Goal: Transaction & Acquisition: Purchase product/service

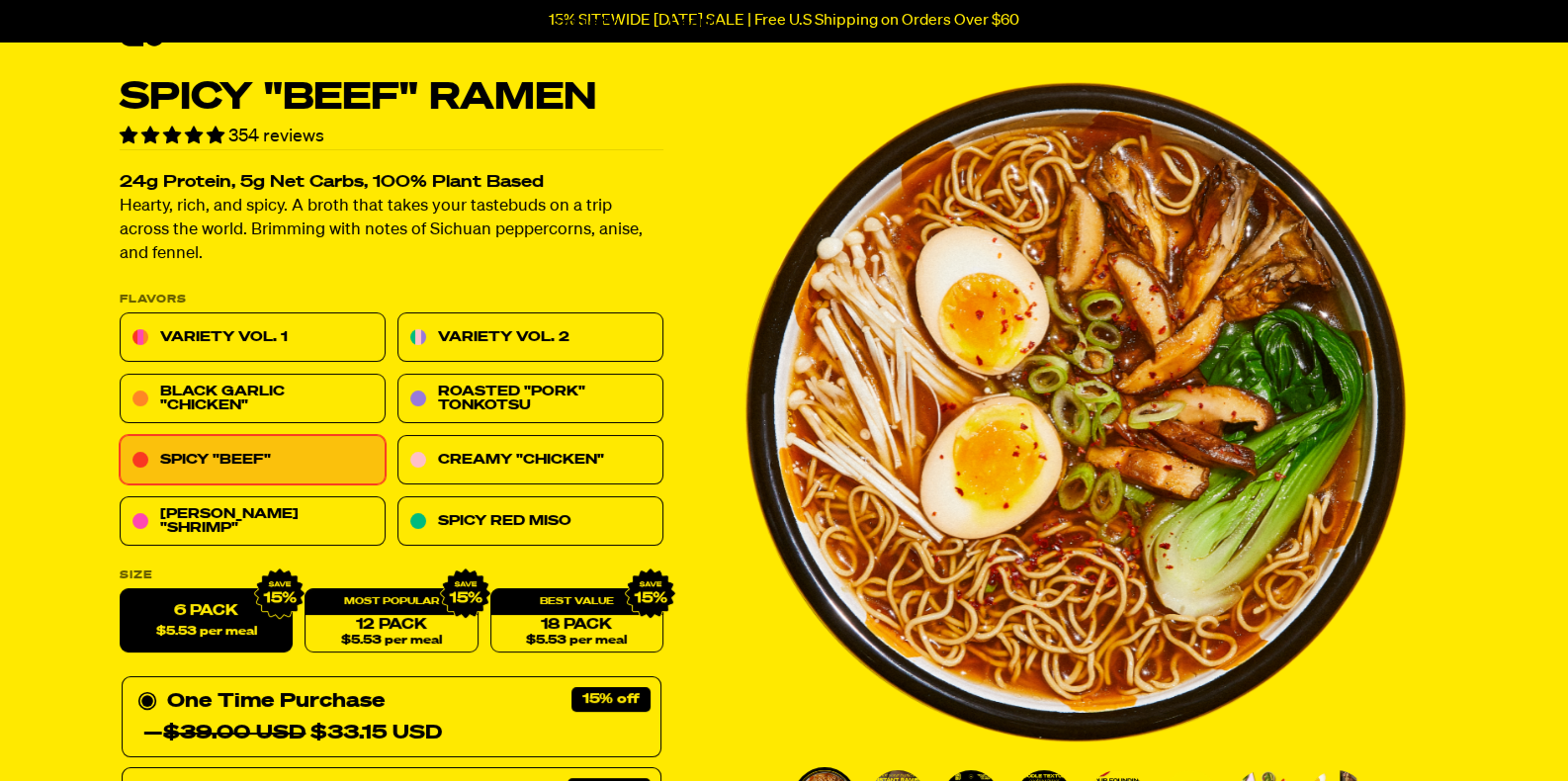
scroll to position [111, 0]
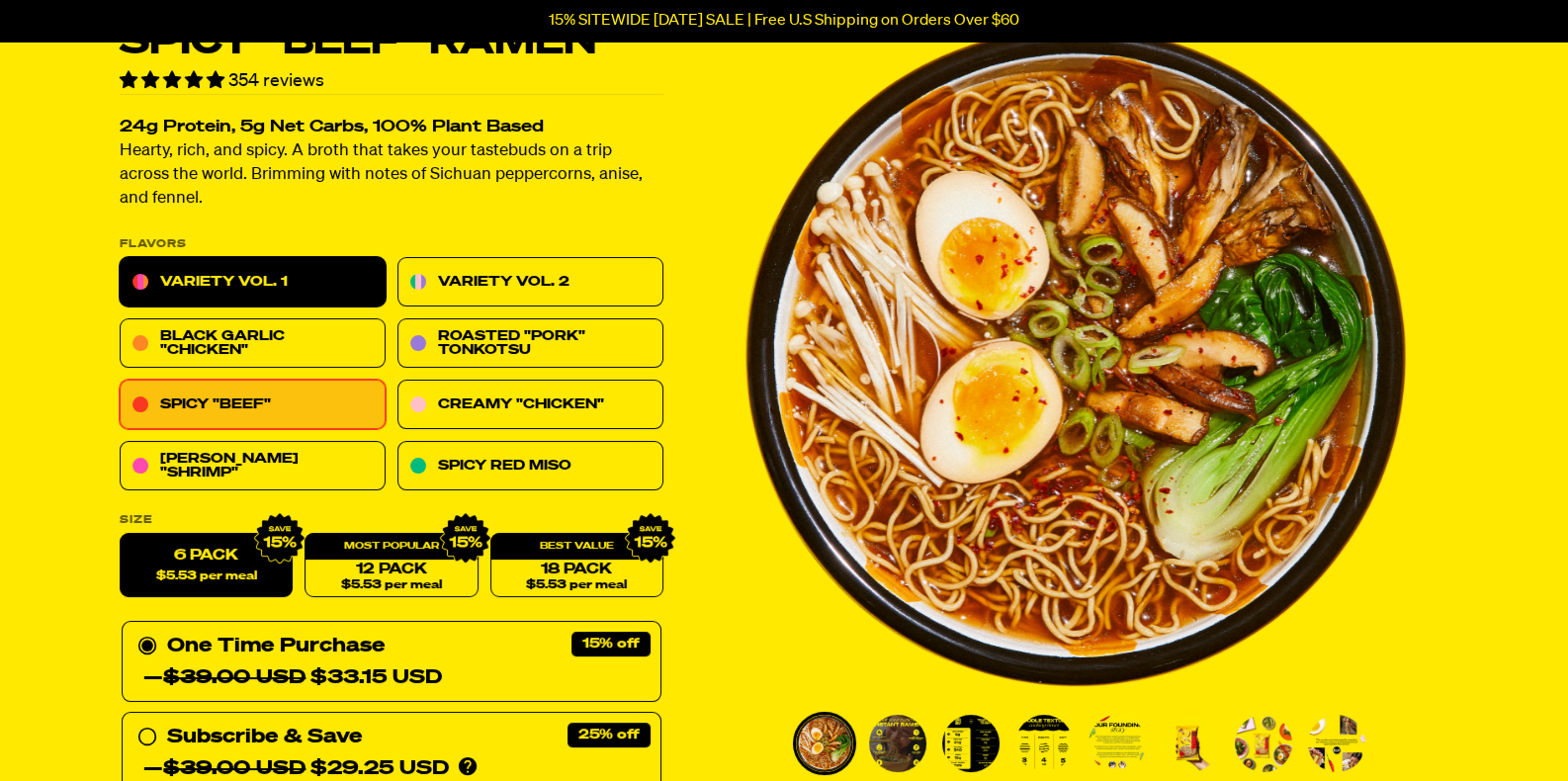
click at [308, 260] on link "Variety Vol. 1" at bounding box center [253, 282] width 266 height 49
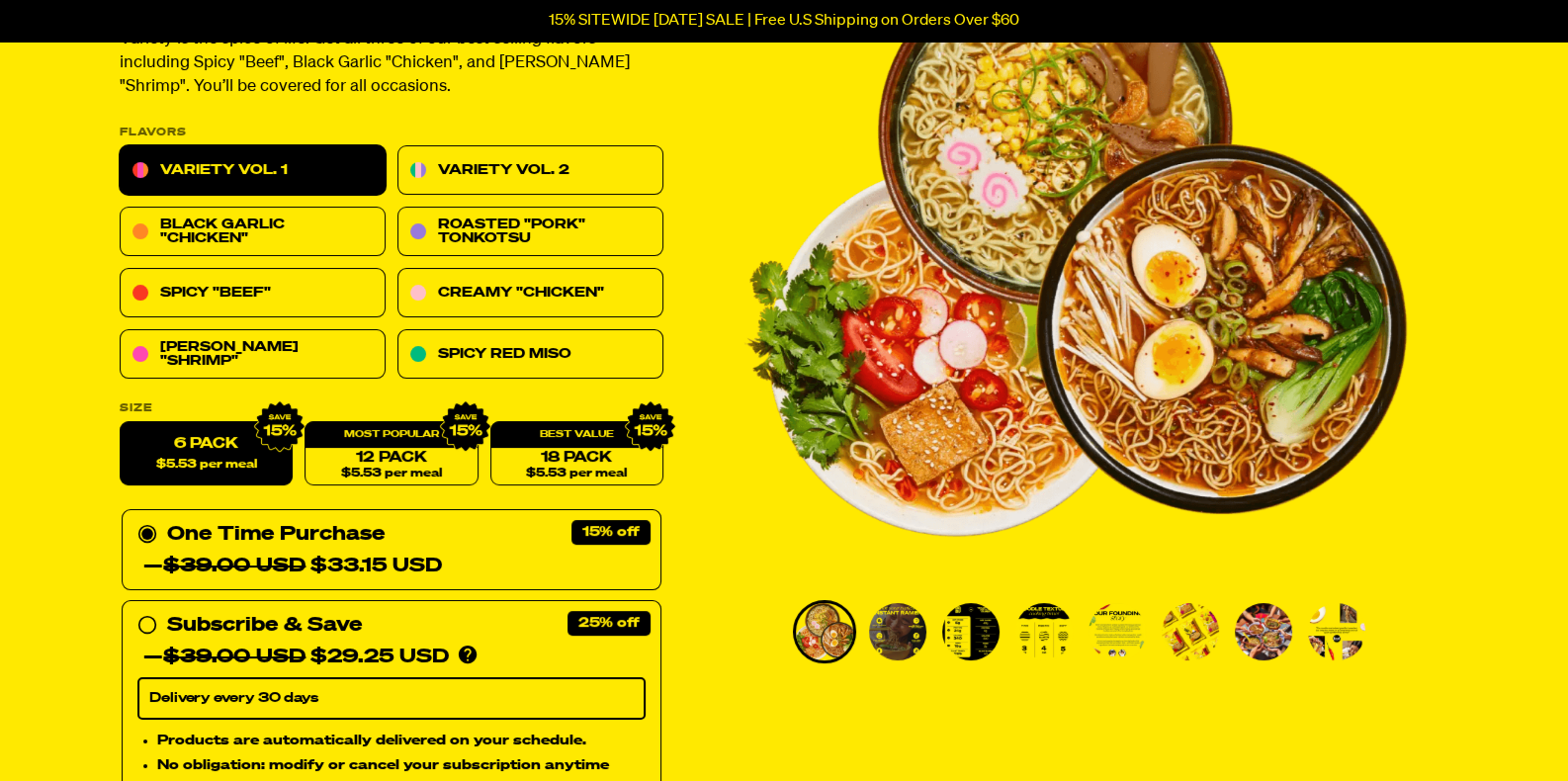
scroll to position [166, 0]
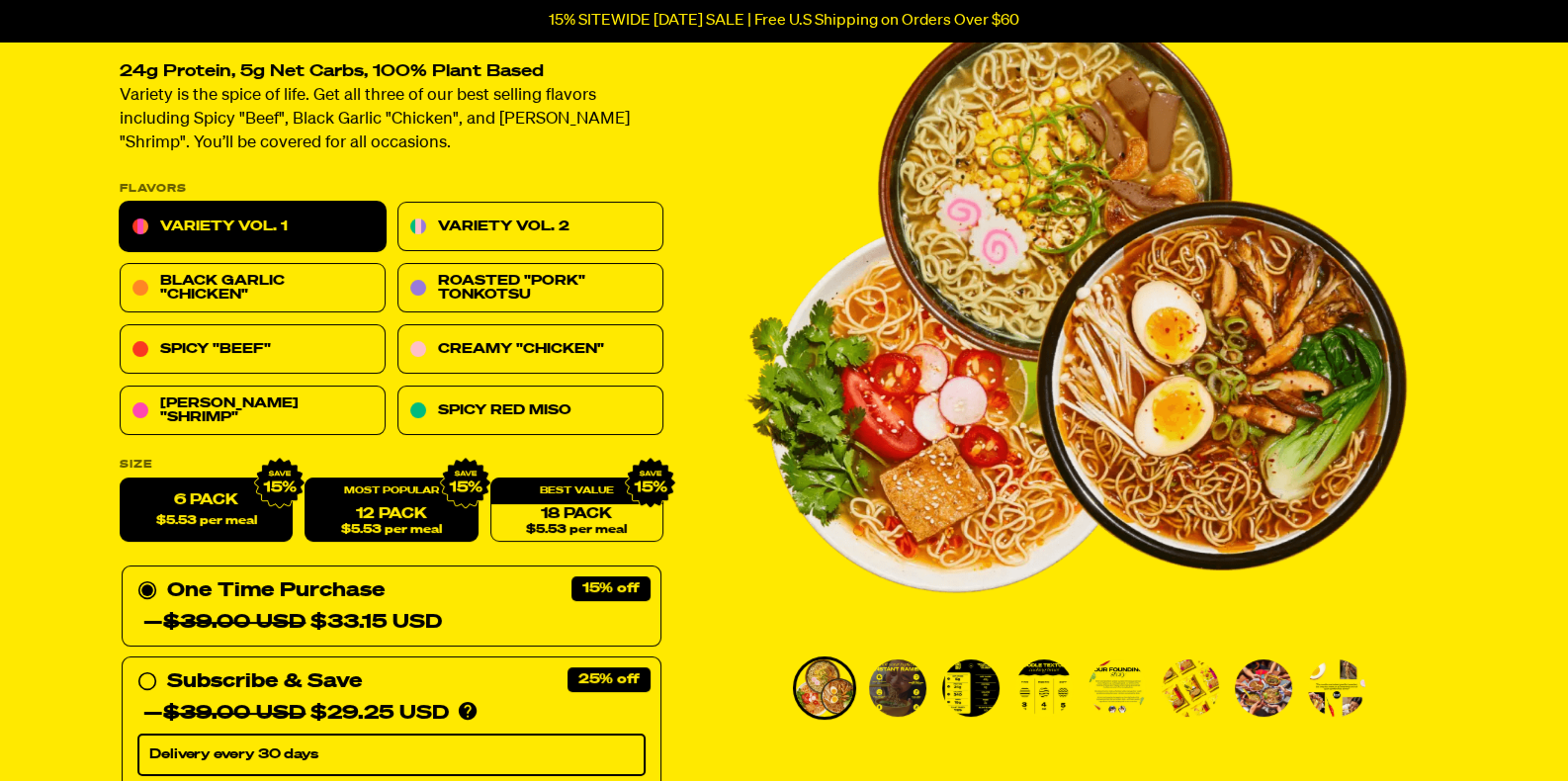
click at [400, 512] on link "12 Pack $5.53 per meal" at bounding box center [391, 511] width 173 height 64
click at [208, 509] on label "6 Pack $5.53 per meal" at bounding box center [206, 511] width 173 height 64
click at [121, 480] on input "6 Pack $5.53 per meal" at bounding box center [120, 479] width 1 height 1
radio input "true"
